Goal: Task Accomplishment & Management: Complete application form

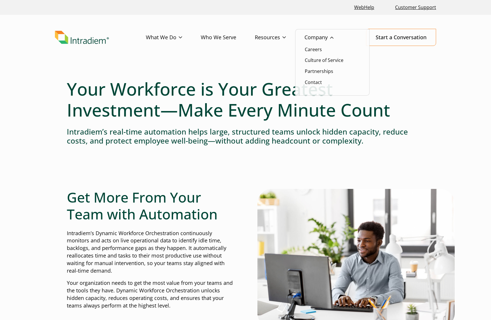
click at [322, 31] on link "Company" at bounding box center [329, 37] width 48 height 17
click at [318, 48] on link "Careers" at bounding box center [313, 49] width 17 height 6
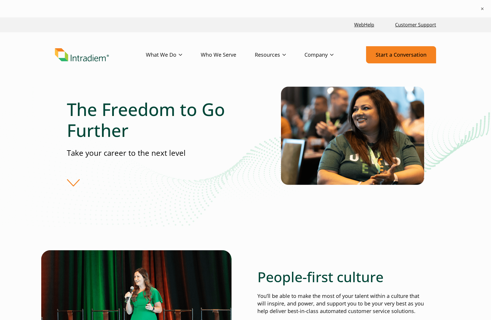
click at [400, 60] on link "Start a Conversation" at bounding box center [401, 54] width 70 height 17
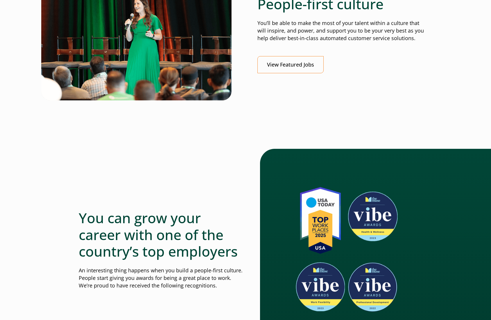
scroll to position [225, 0]
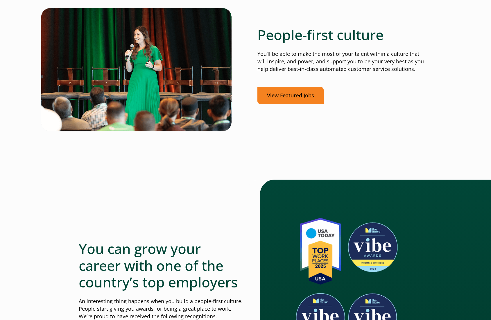
click at [292, 96] on link "View Featured Jobs" at bounding box center [291, 95] width 66 height 17
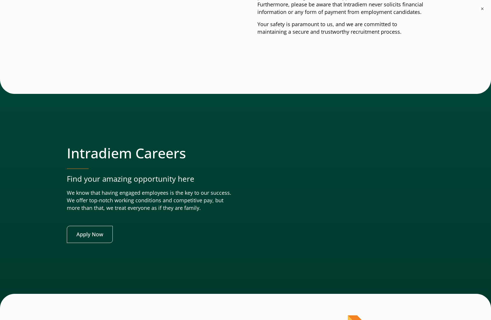
scroll to position [2143, 0]
